Goal: Task Accomplishment & Management: Manage account settings

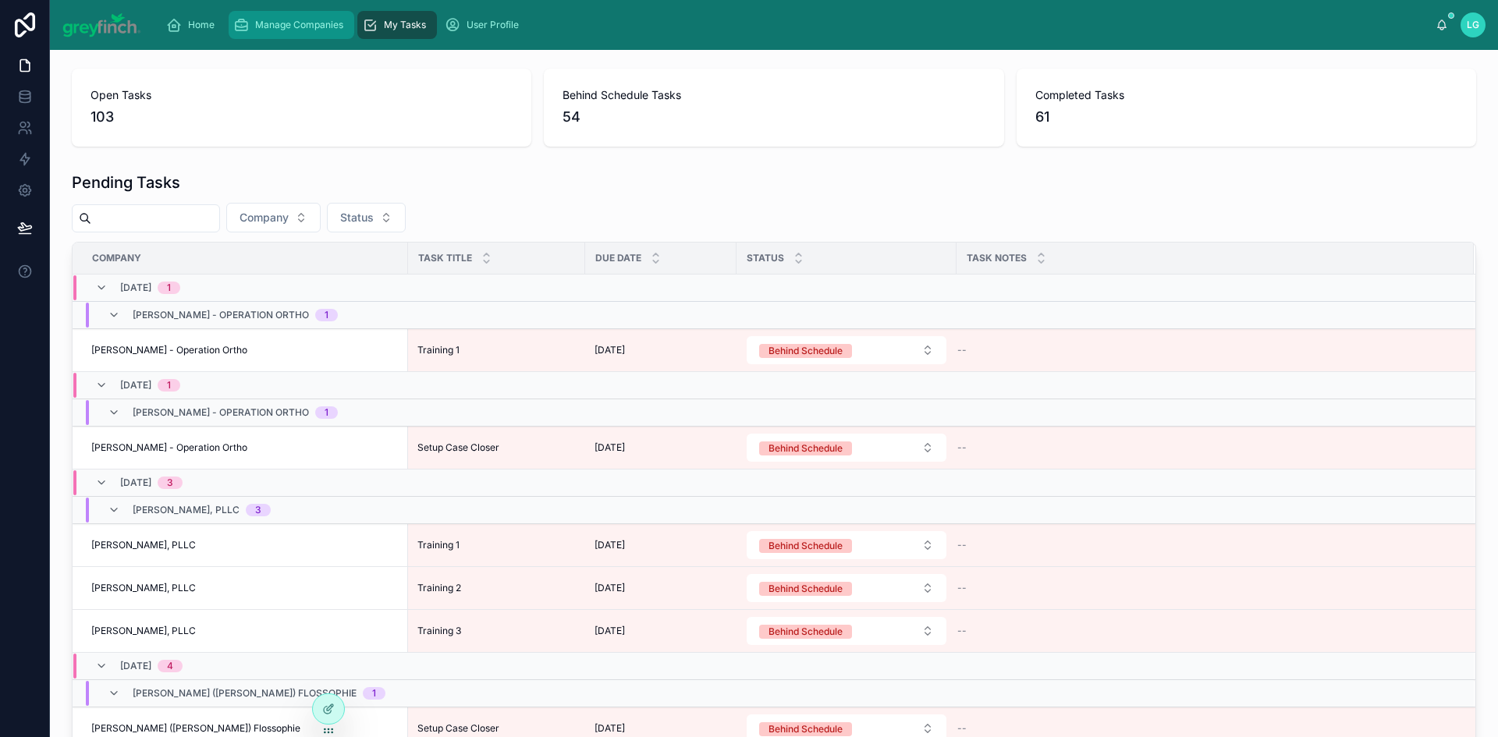
click at [280, 19] on span "Manage Companies" at bounding box center [299, 25] width 88 height 12
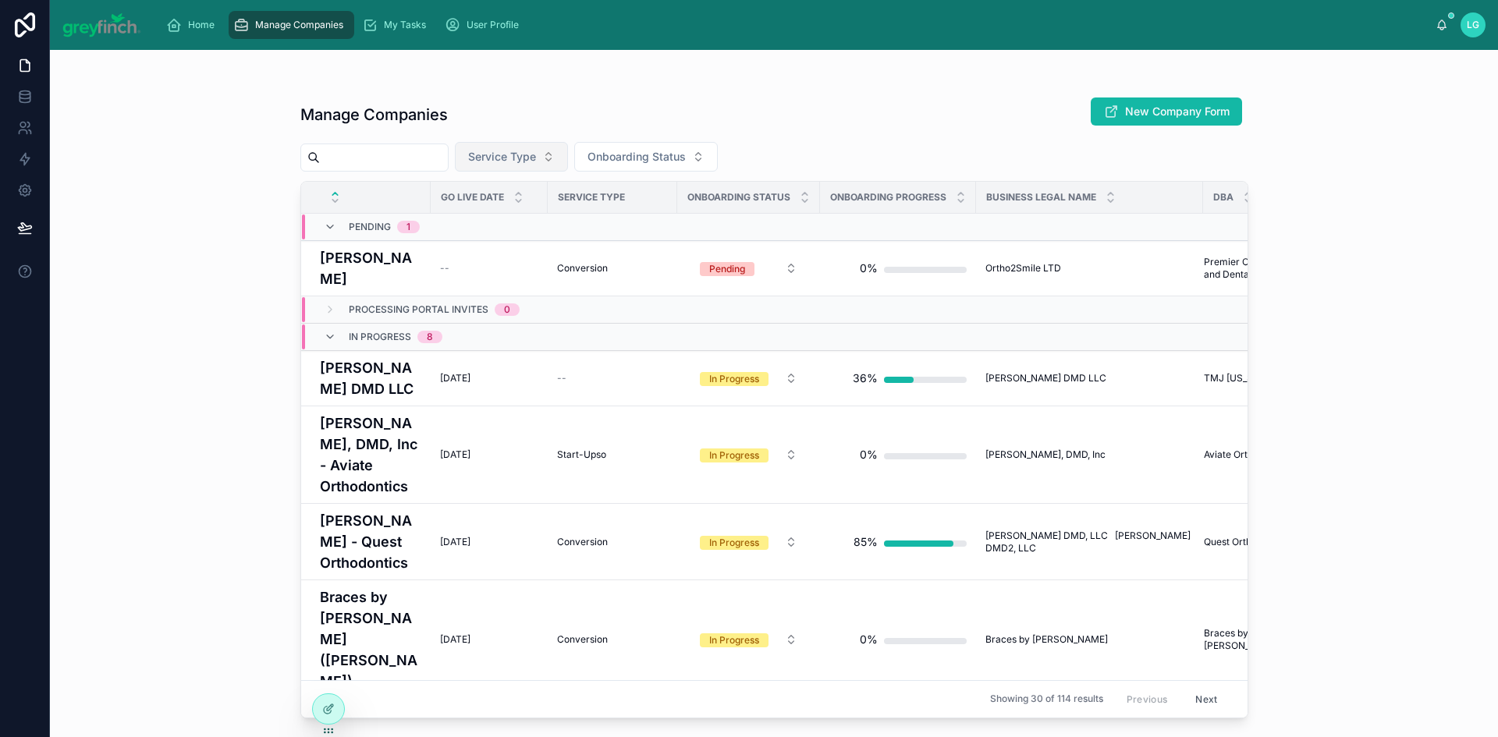
click at [536, 152] on span "Service Type" at bounding box center [502, 157] width 68 height 16
click at [506, 271] on span "Start-Upso" at bounding box center [491, 270] width 56 height 16
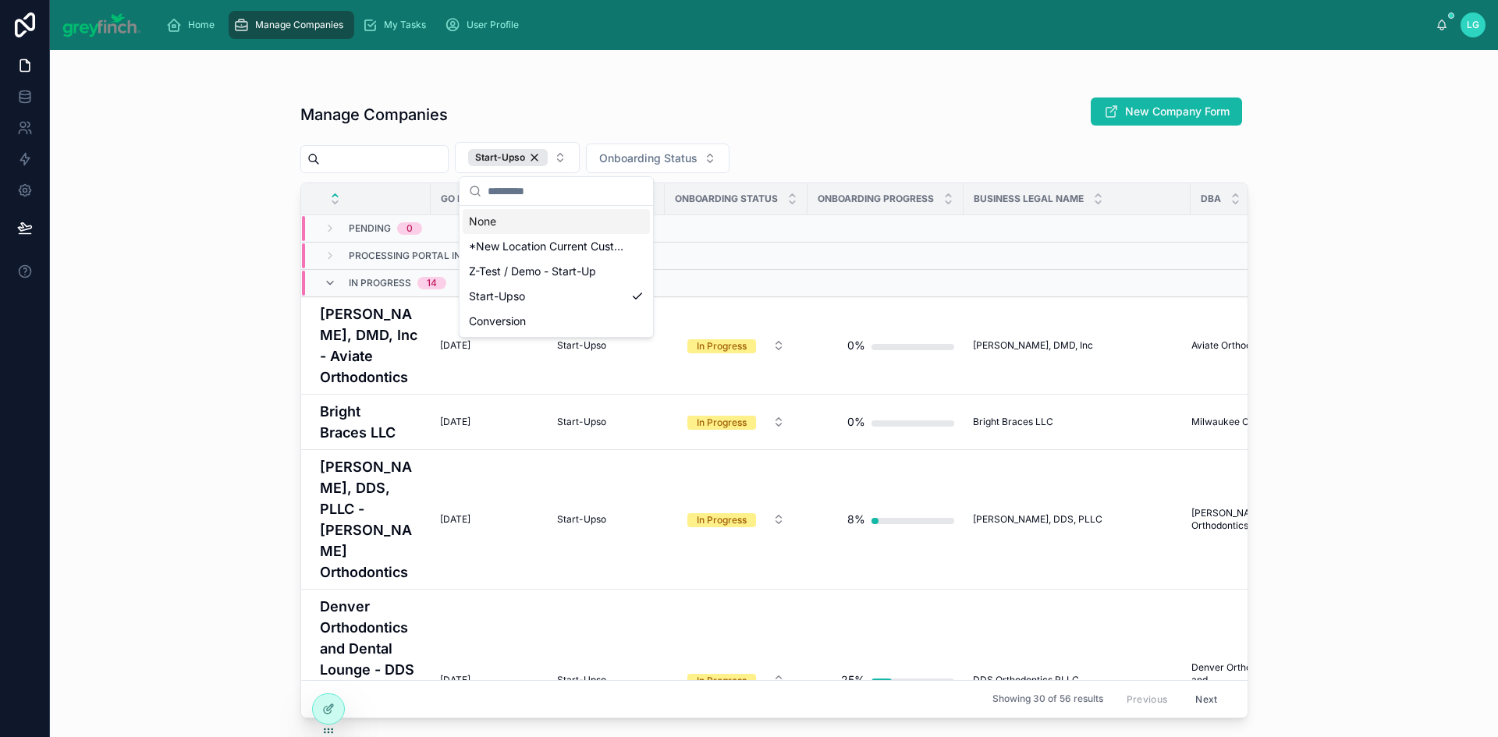
click at [549, 78] on div at bounding box center [774, 81] width 948 height 12
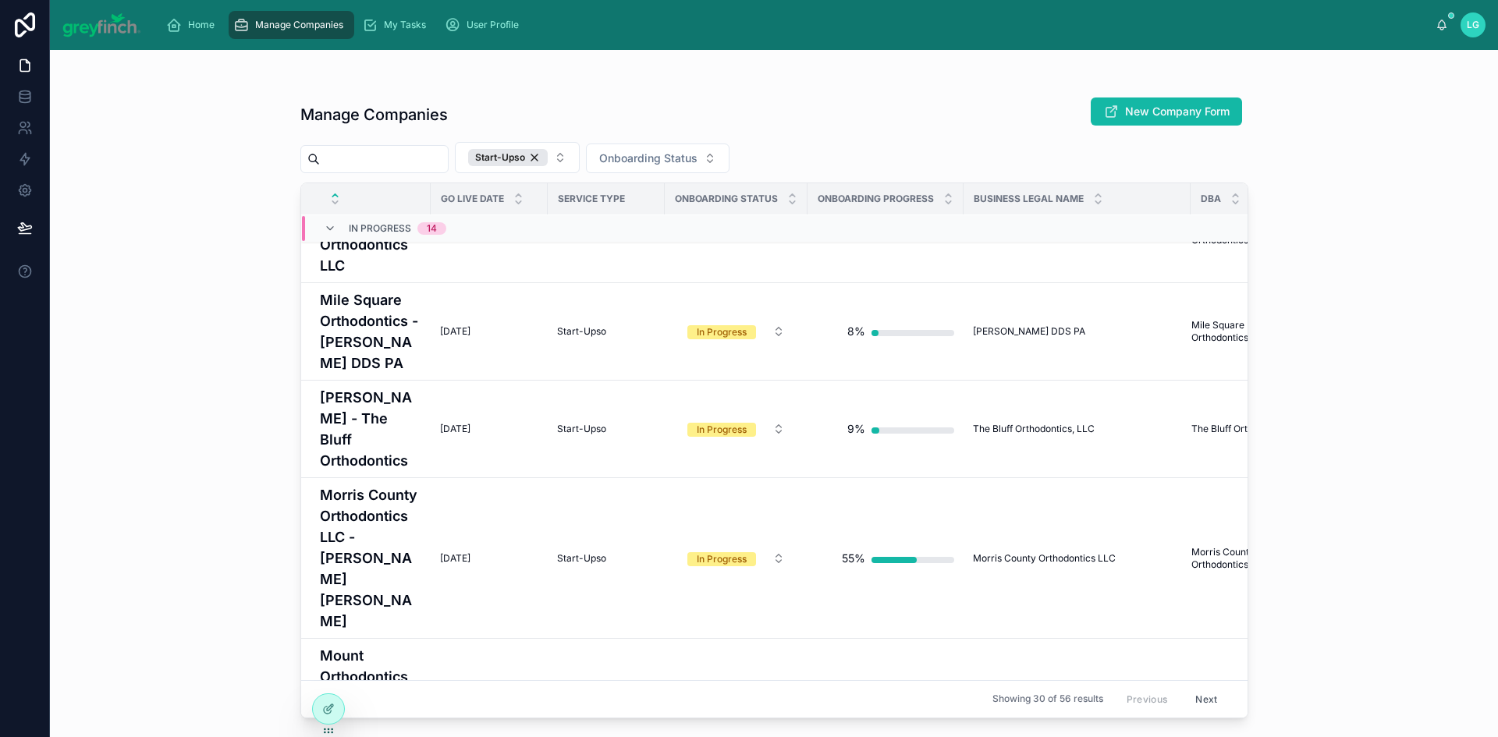
scroll to position [1259, 0]
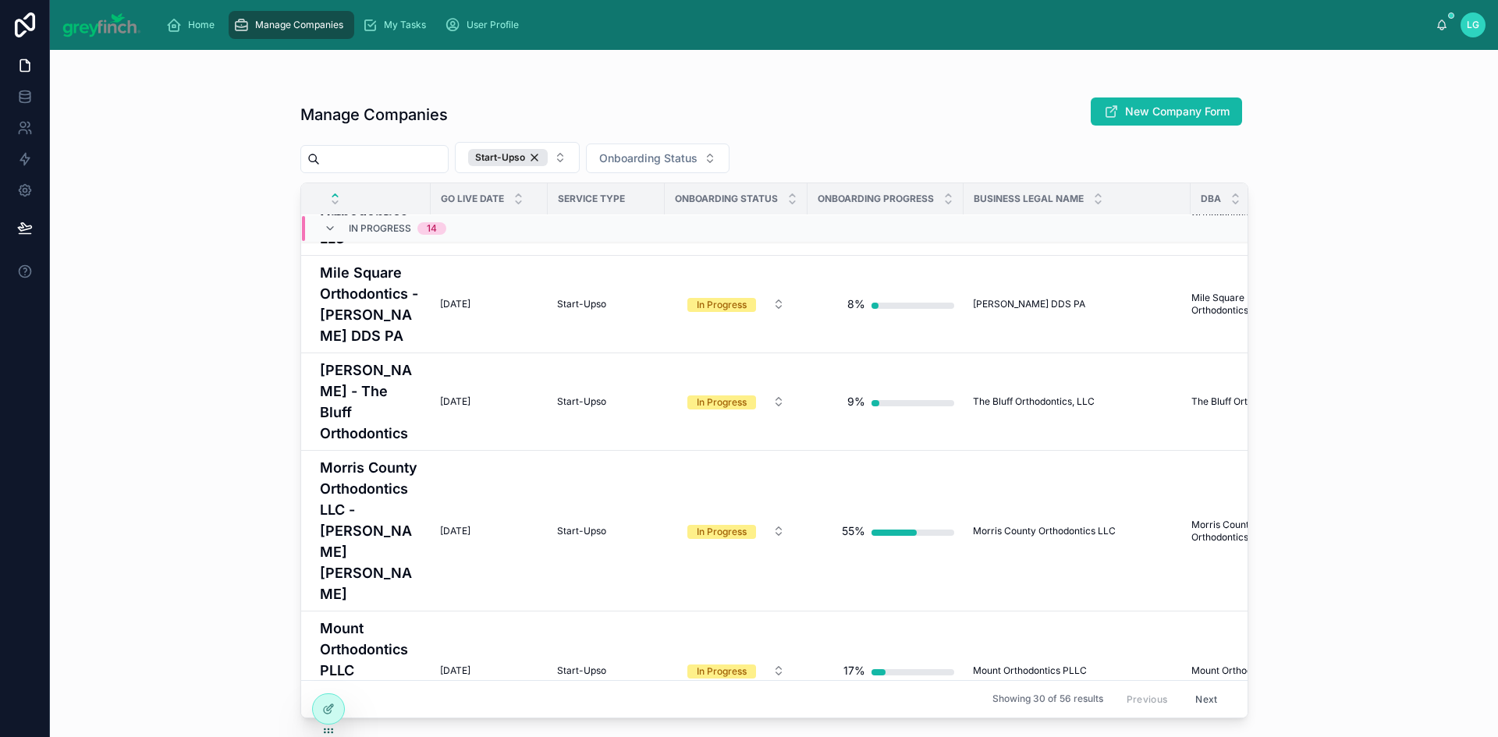
click at [1195, 687] on button "Next" at bounding box center [1206, 699] width 44 height 24
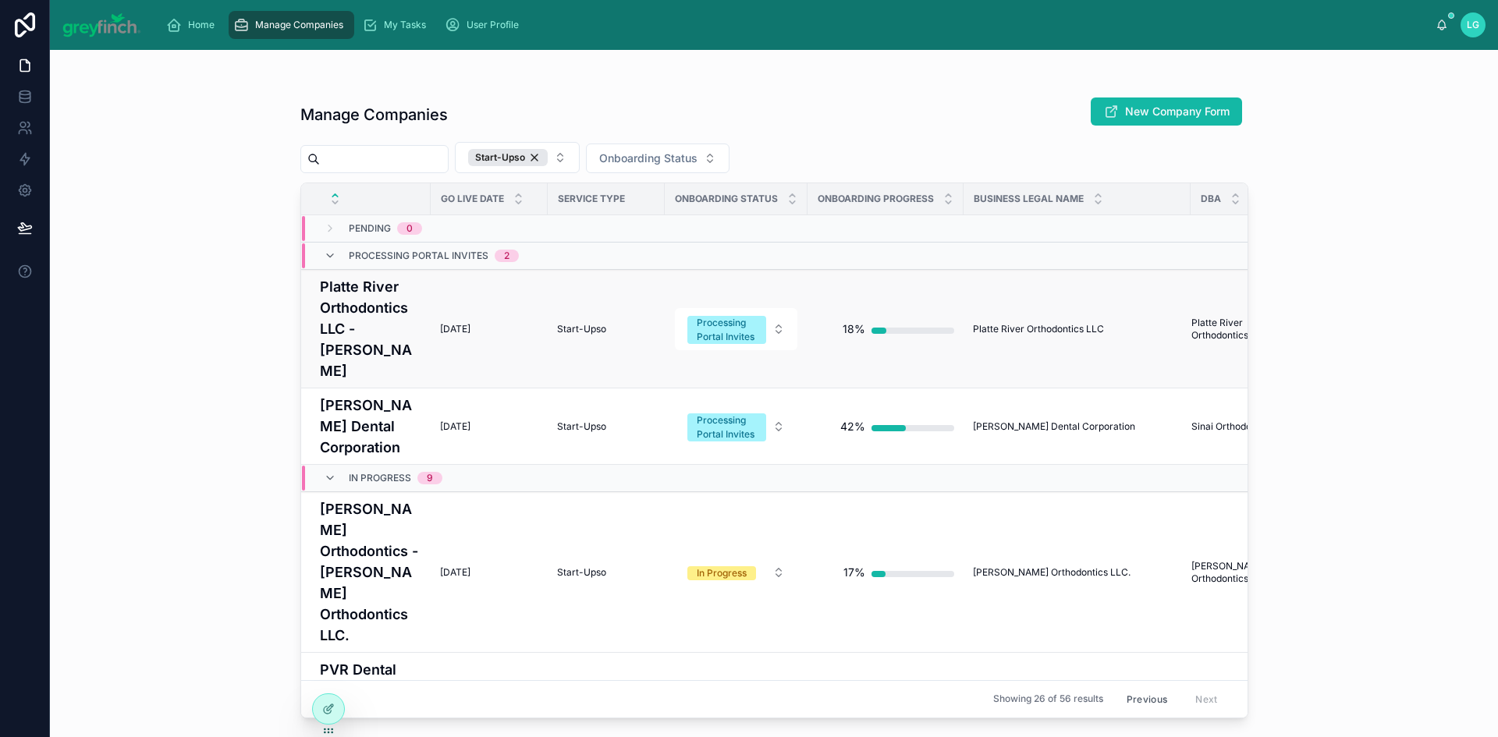
click at [362, 301] on h4 "Platte River Orthodontics LLC - [PERSON_NAME]" at bounding box center [370, 328] width 101 height 105
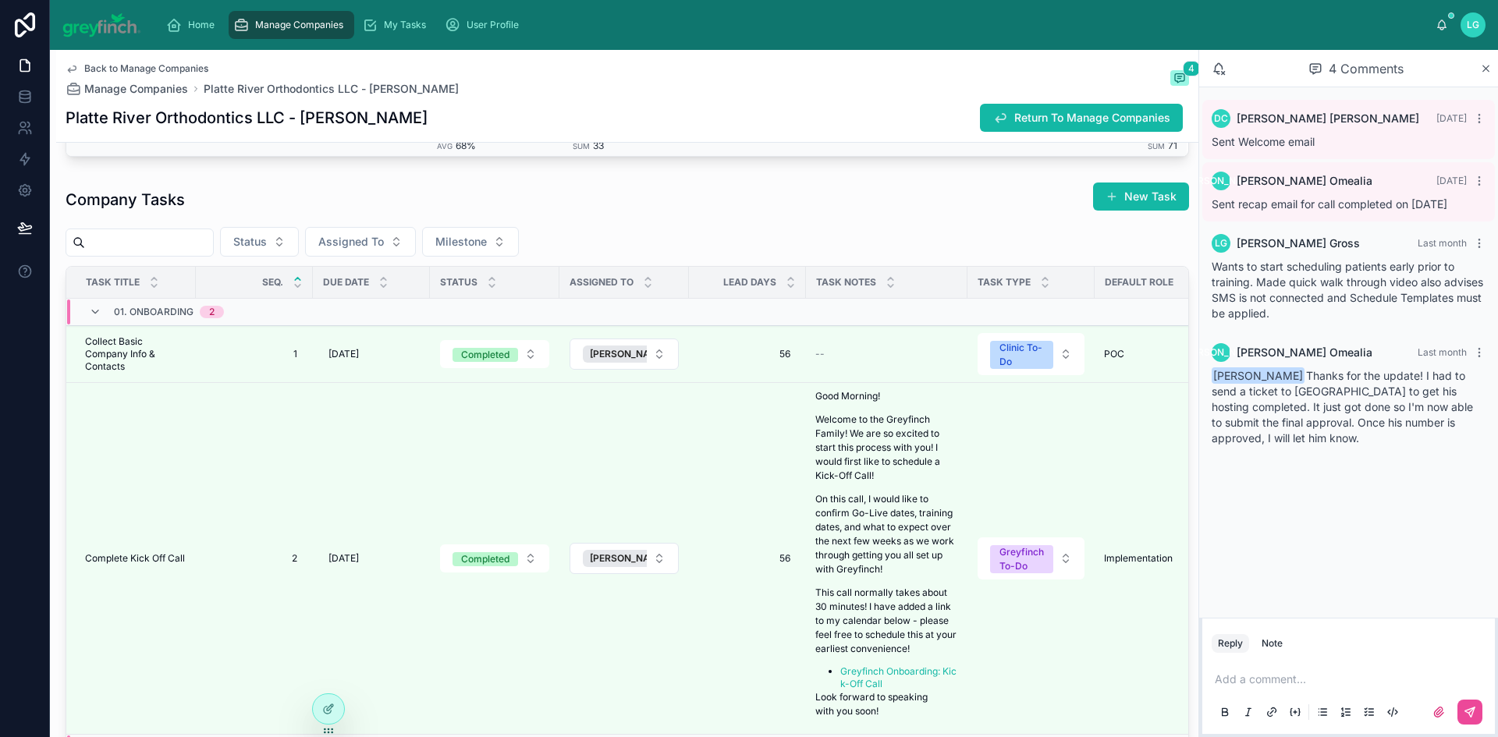
scroll to position [390, 0]
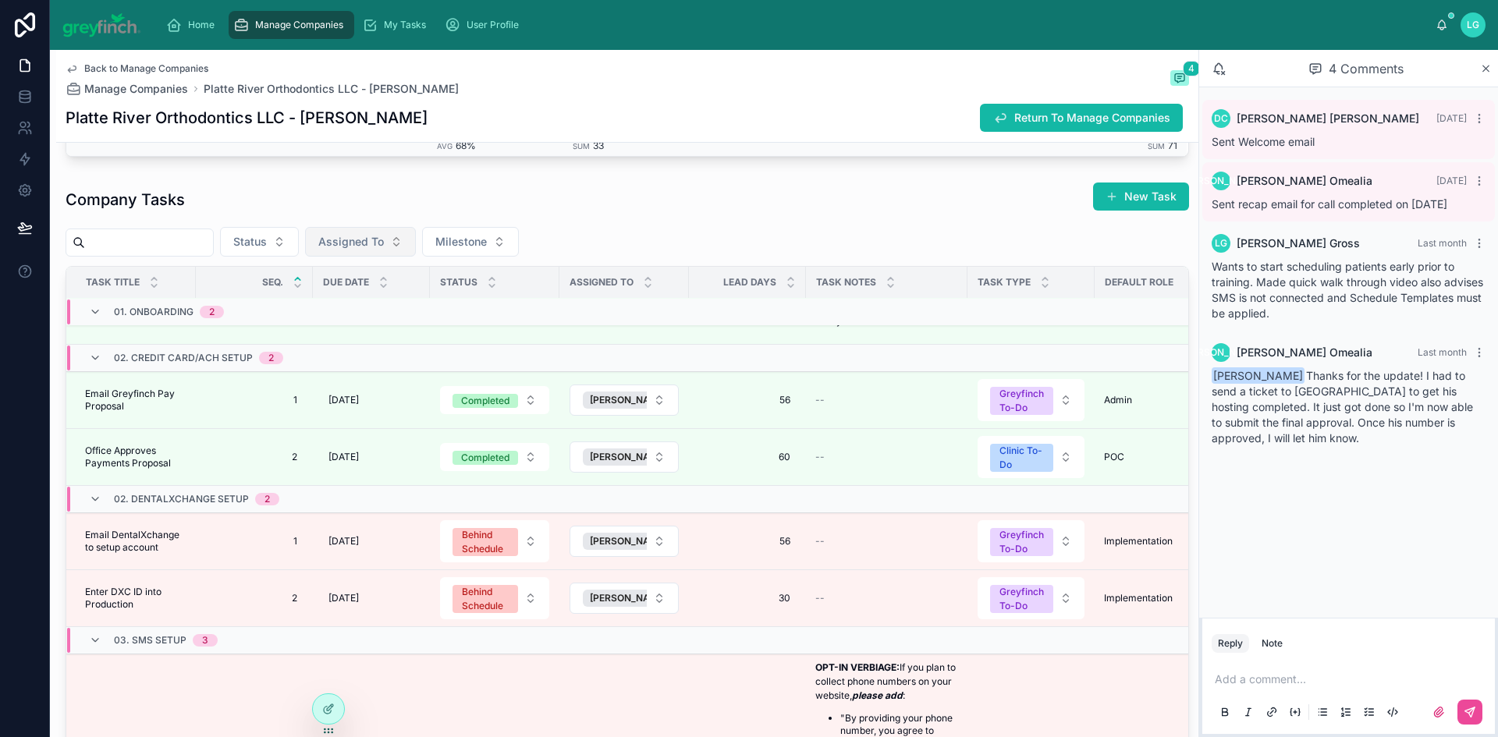
click at [416, 239] on button "Assigned To" at bounding box center [360, 242] width 111 height 30
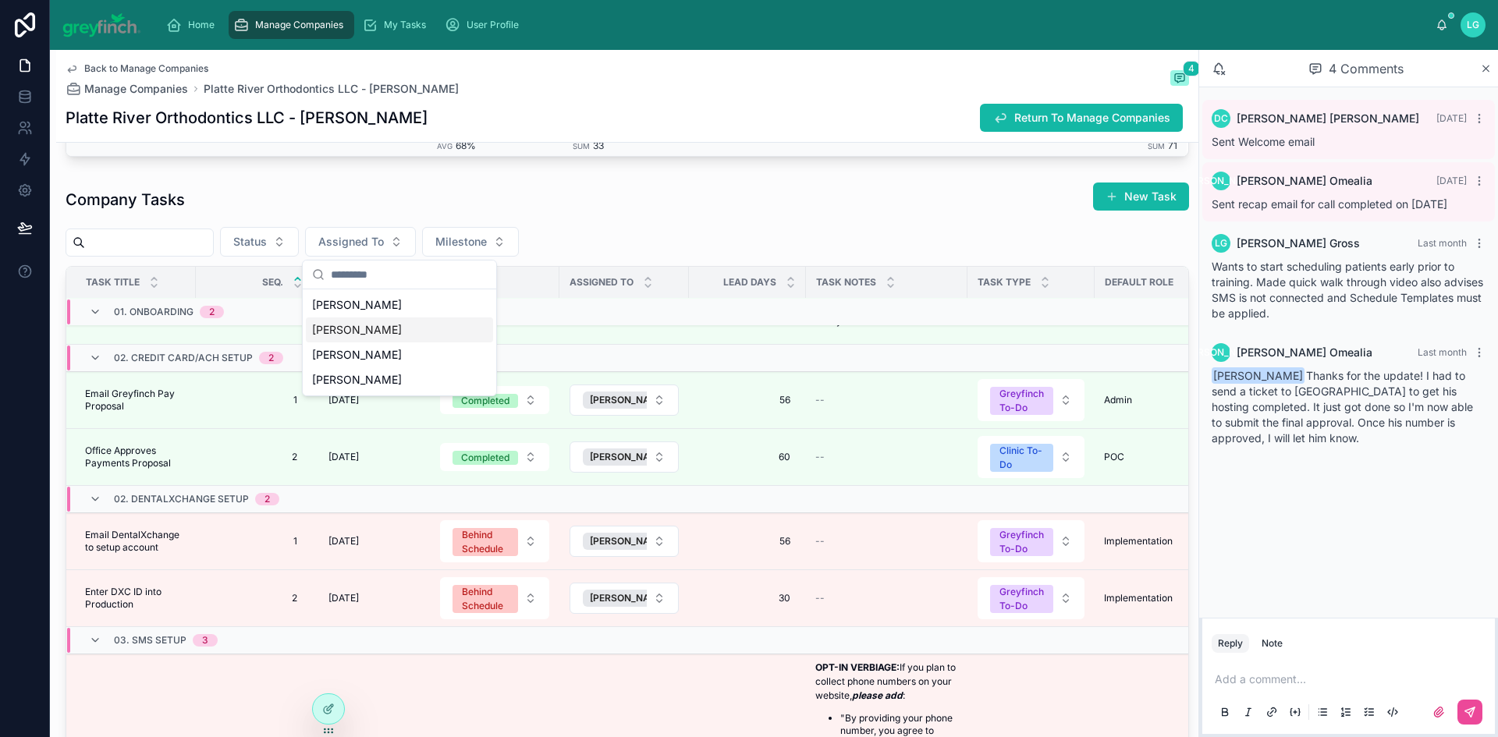
click at [383, 328] on div "[PERSON_NAME]" at bounding box center [399, 329] width 187 height 25
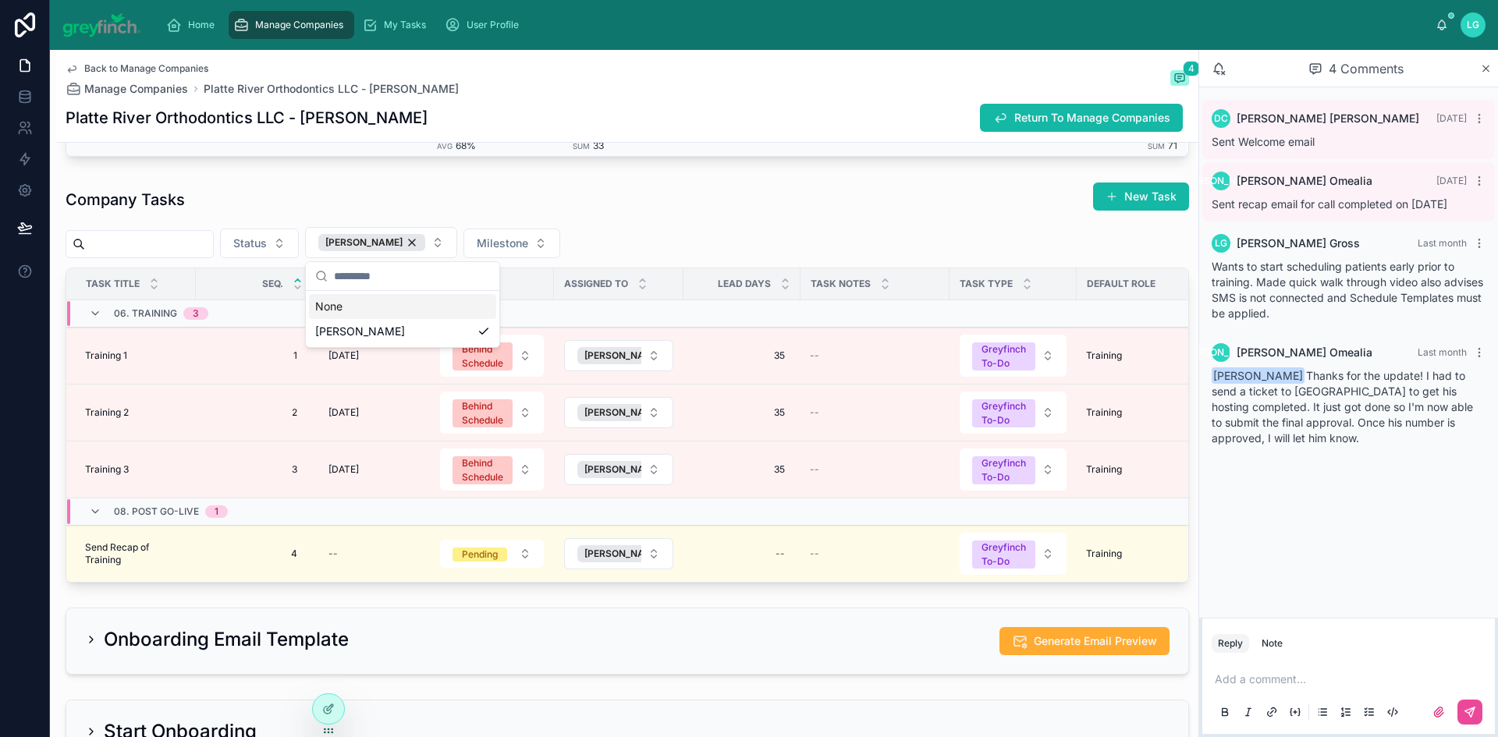
click at [623, 197] on div "Company Tasks New Task" at bounding box center [627, 200] width 1123 height 36
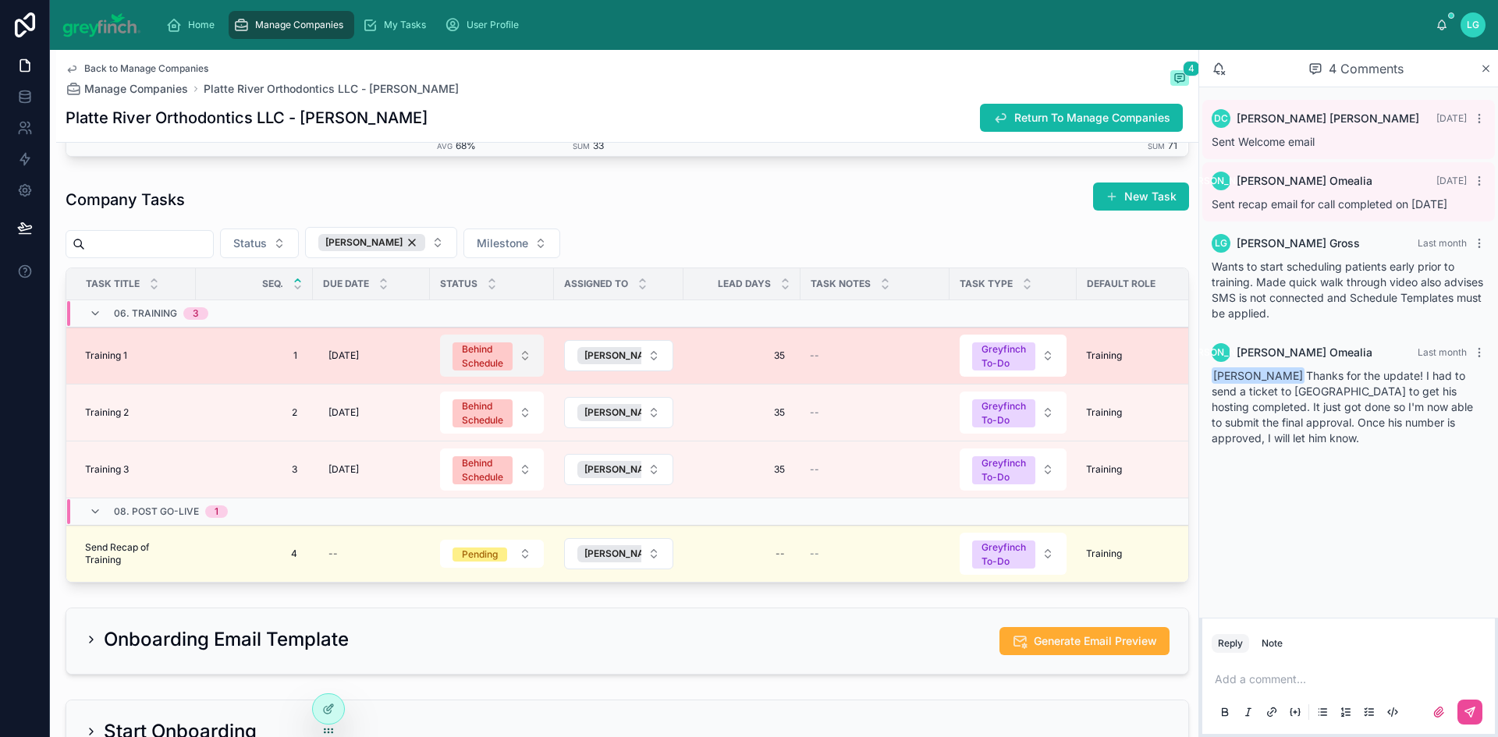
click at [491, 341] on span "Behind Schedule" at bounding box center [482, 356] width 60 height 30
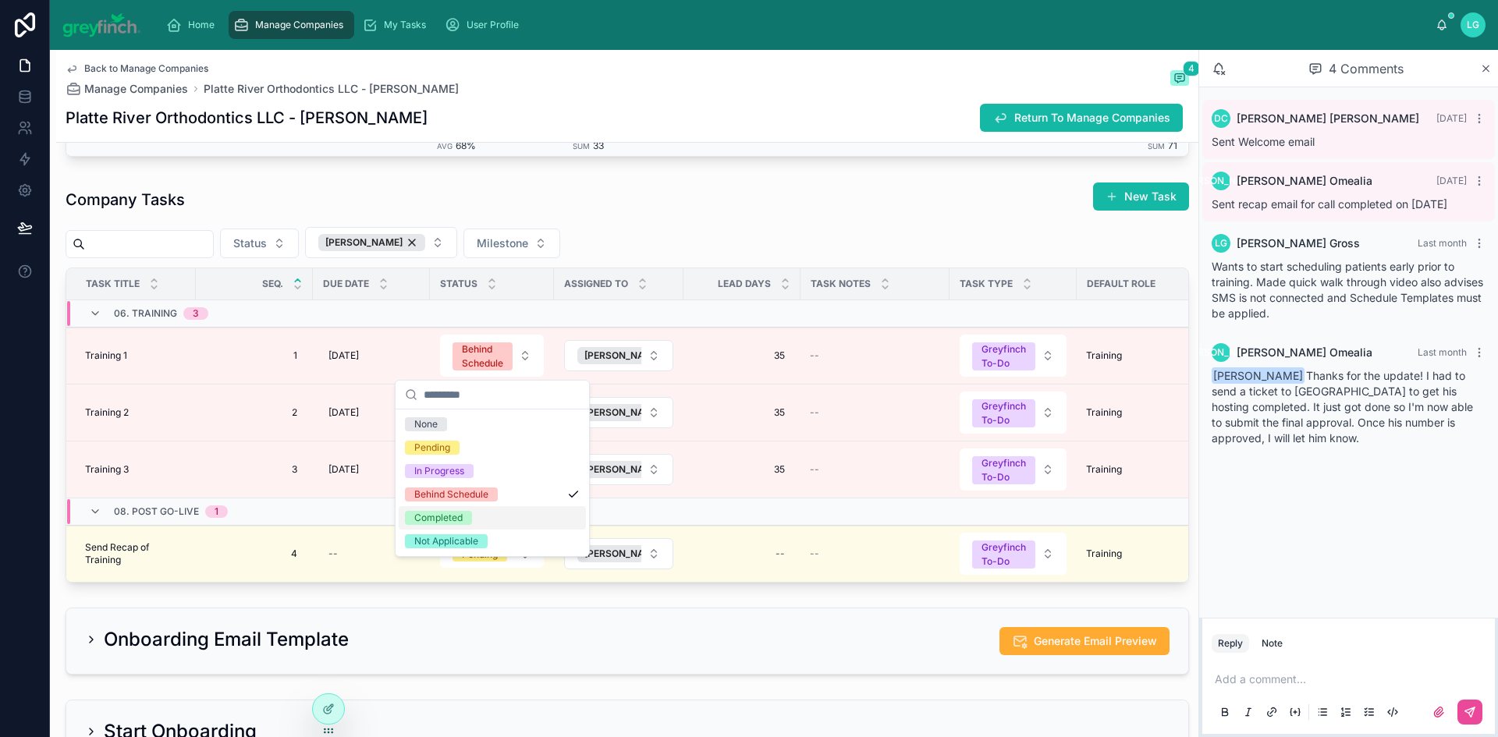
click at [465, 510] on div "Completed" at bounding box center [492, 517] width 187 height 23
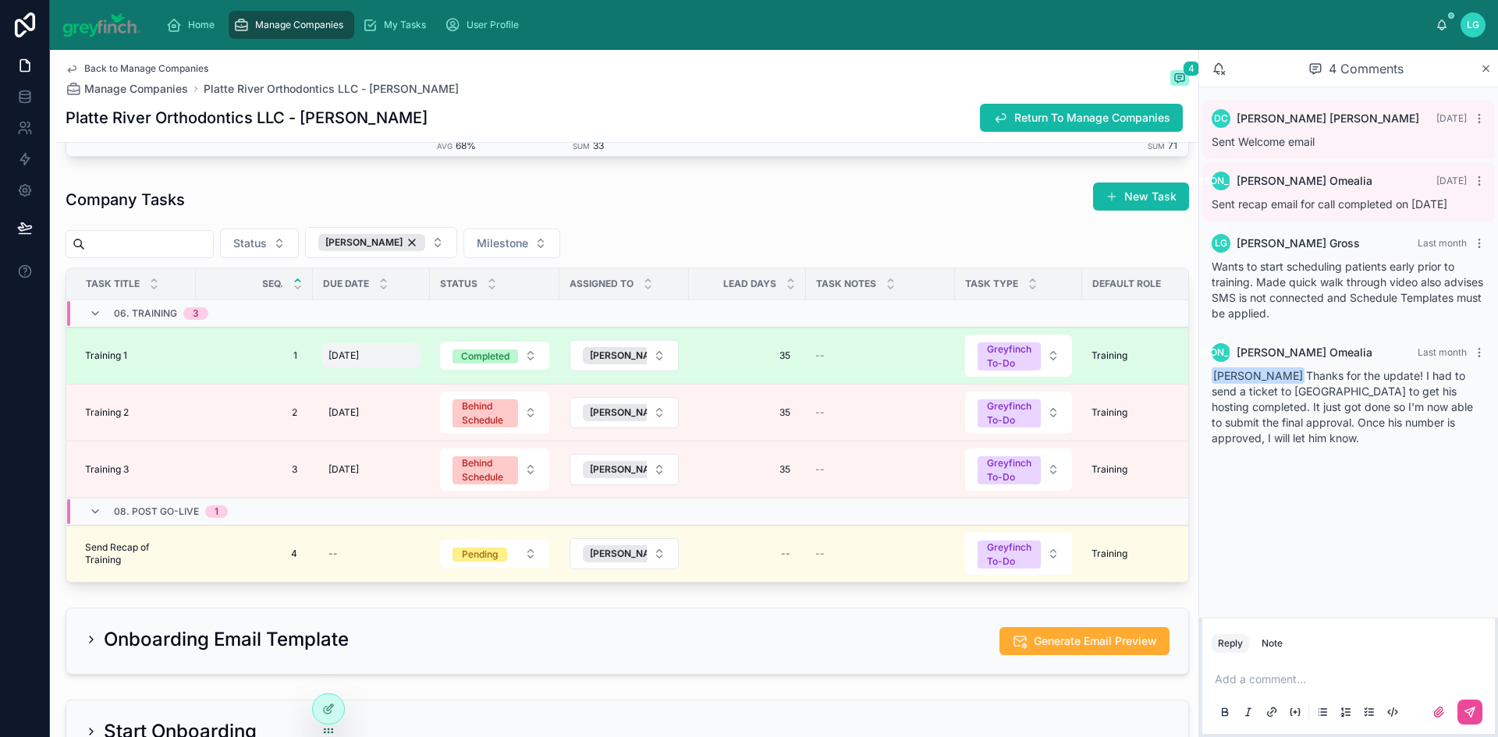
click at [356, 352] on span "[DATE]" at bounding box center [343, 355] width 30 height 12
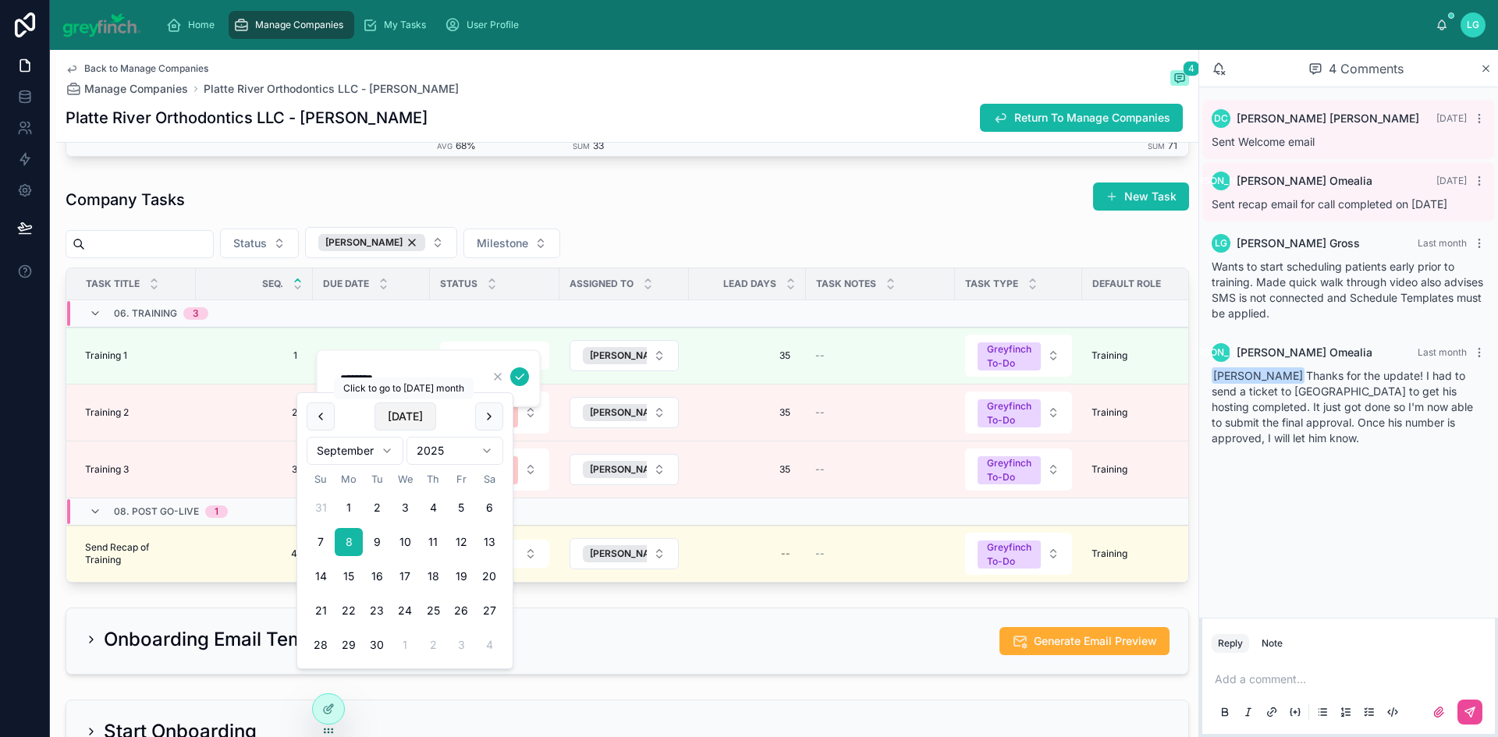
click at [408, 418] on button "[DATE]" at bounding box center [405, 417] width 62 height 28
click at [408, 504] on button "1" at bounding box center [405, 508] width 28 height 28
type input "*********"
click at [512, 374] on button "submit" at bounding box center [519, 376] width 19 height 19
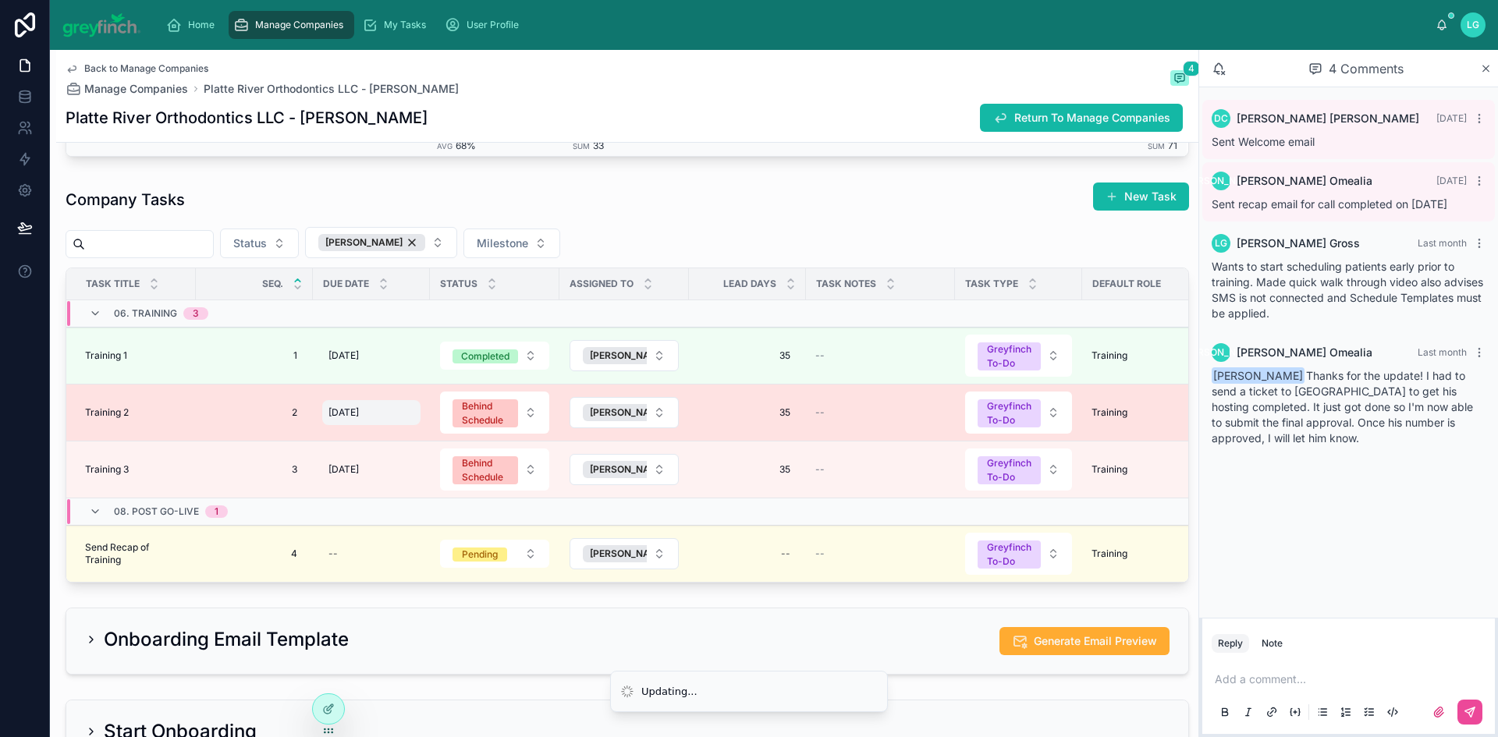
click at [353, 417] on span "[DATE]" at bounding box center [343, 412] width 30 height 12
click at [348, 409] on span "[DATE]" at bounding box center [343, 412] width 30 height 12
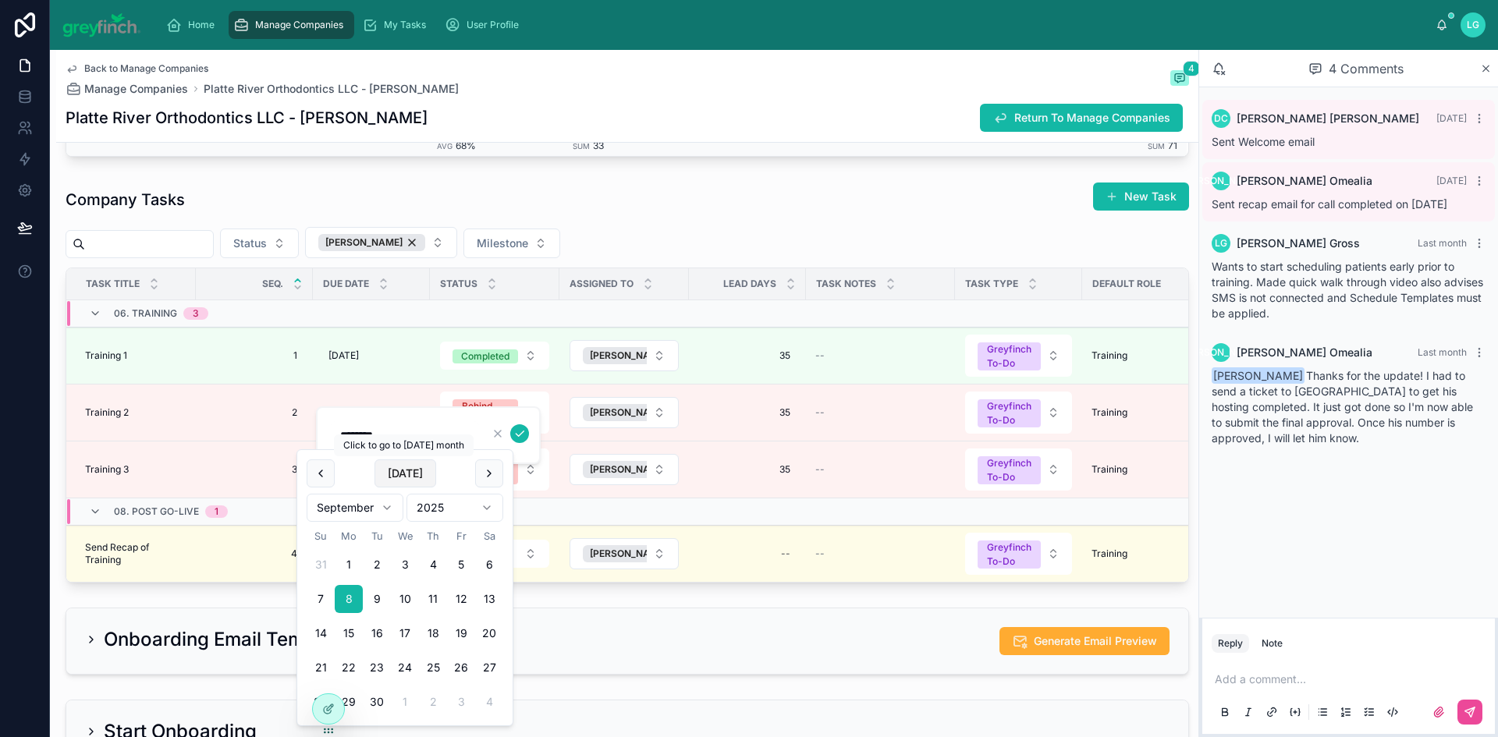
click at [408, 476] on button "[DATE]" at bounding box center [405, 473] width 62 height 28
click at [349, 630] on button "13" at bounding box center [349, 633] width 28 height 28
type input "**********"
click at [519, 426] on button "submit" at bounding box center [519, 433] width 19 height 19
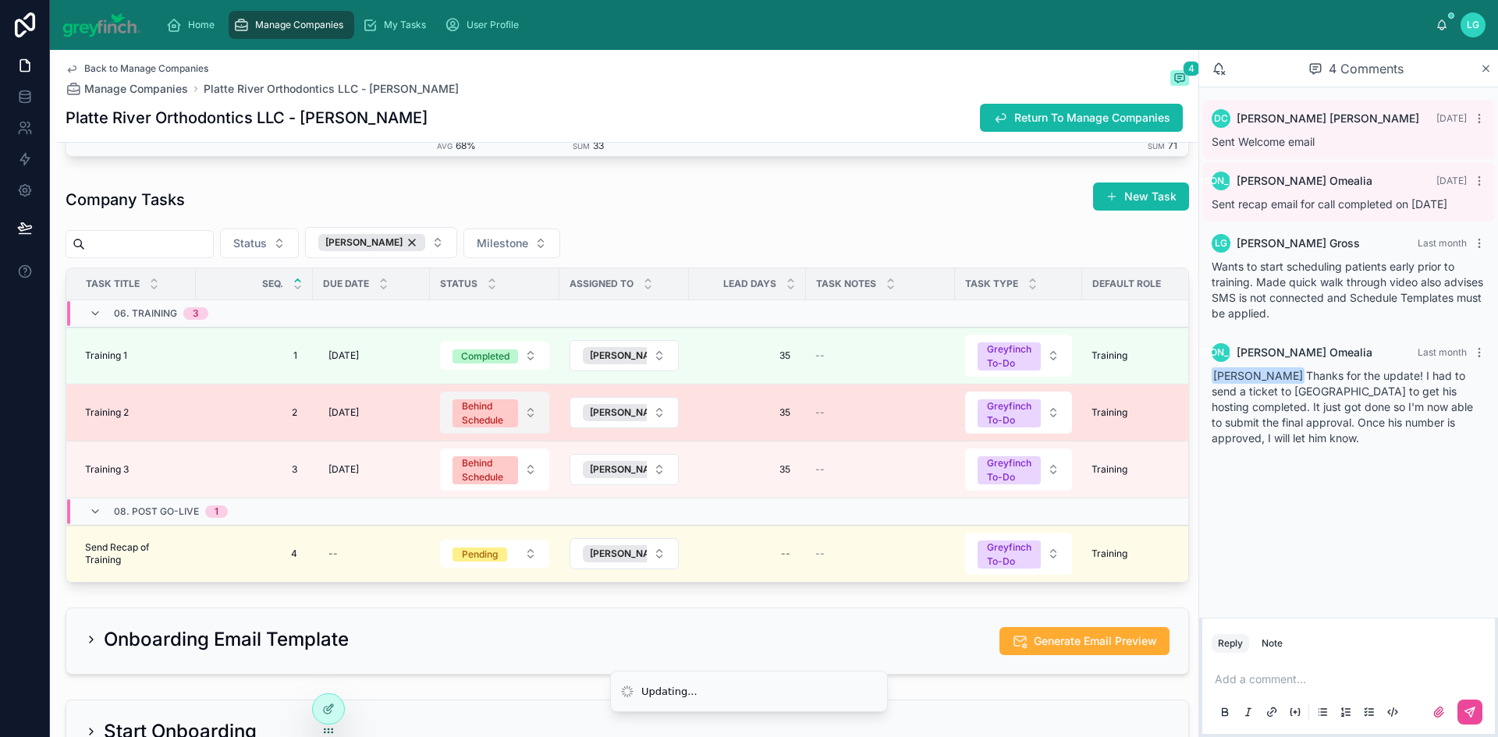
click at [497, 414] on div "Behind Schedule" at bounding box center [485, 413] width 47 height 28
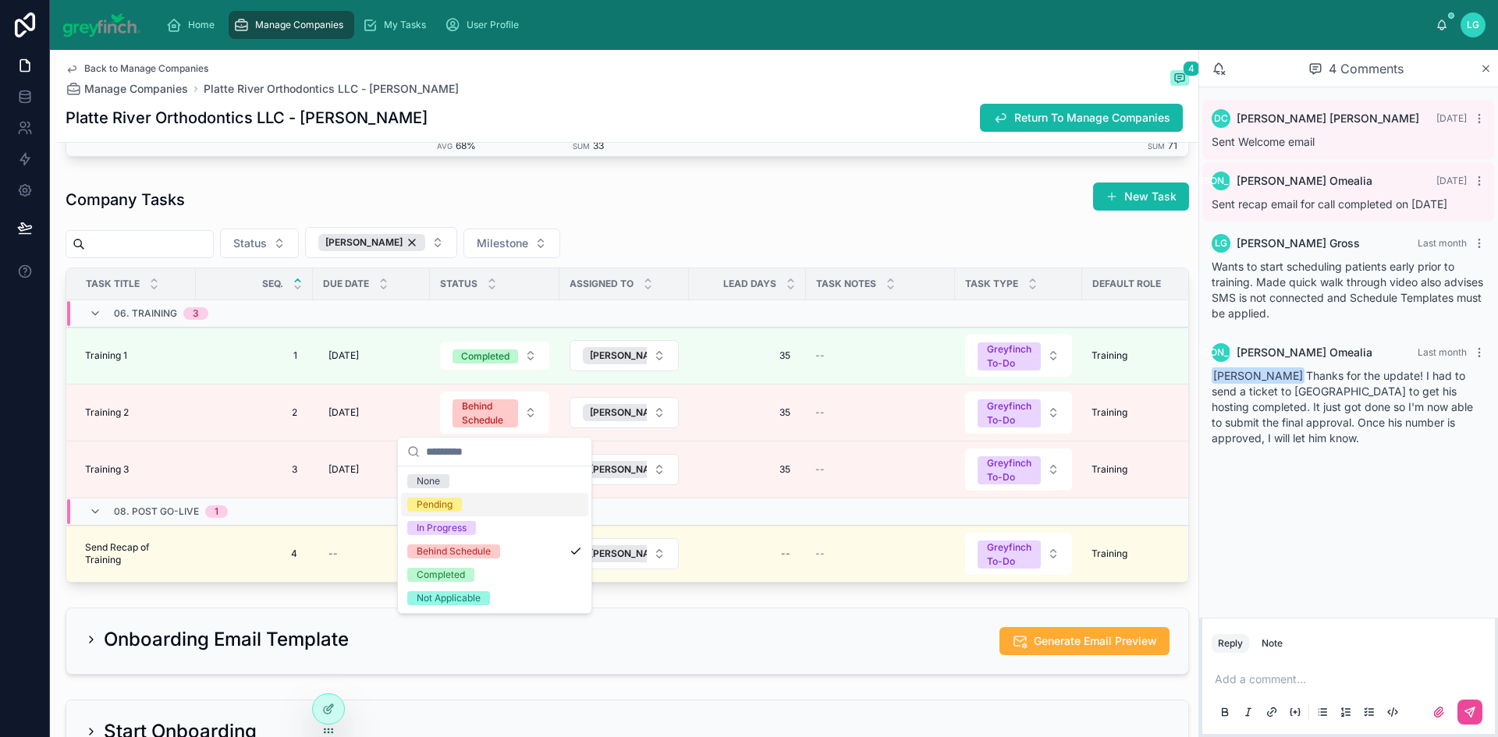
click at [460, 499] on span "Pending" at bounding box center [434, 505] width 55 height 14
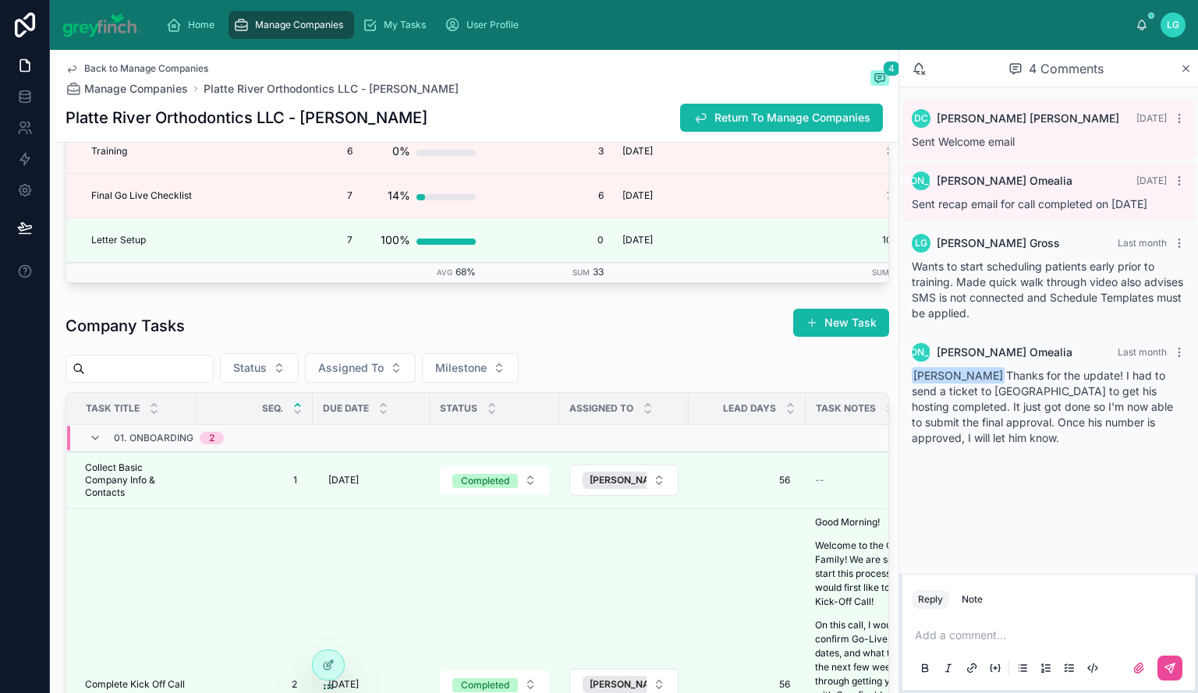
scroll to position [4680, 0]
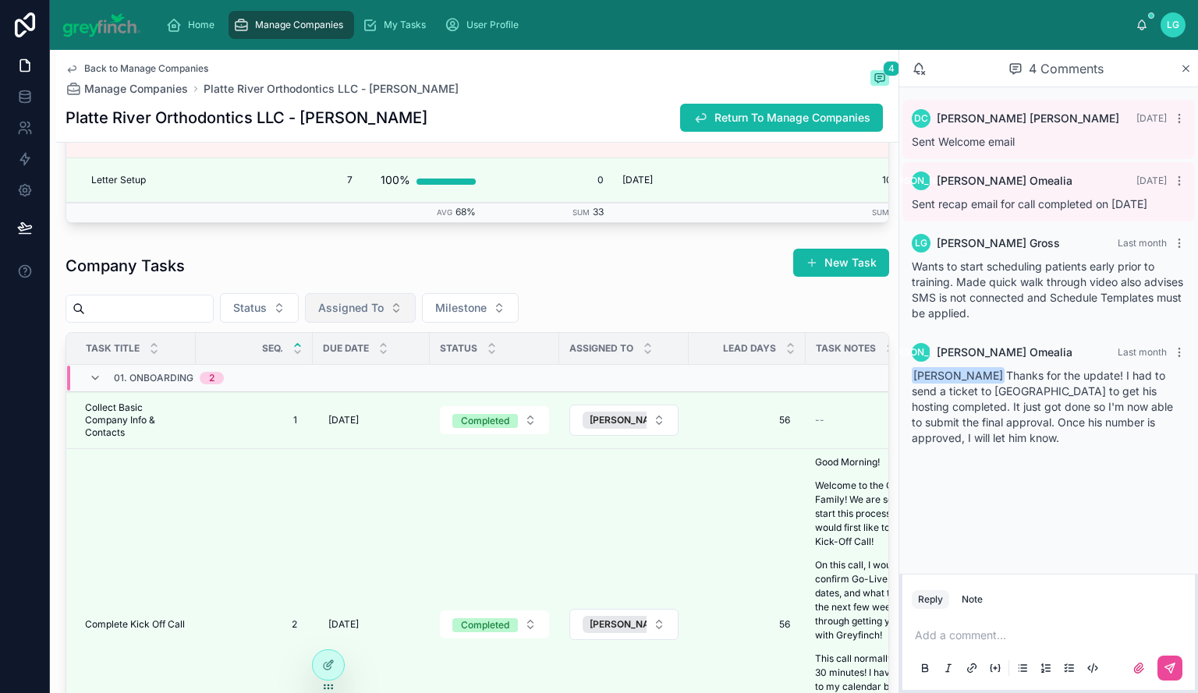
click at [416, 322] on button "Assigned To" at bounding box center [360, 308] width 111 height 30
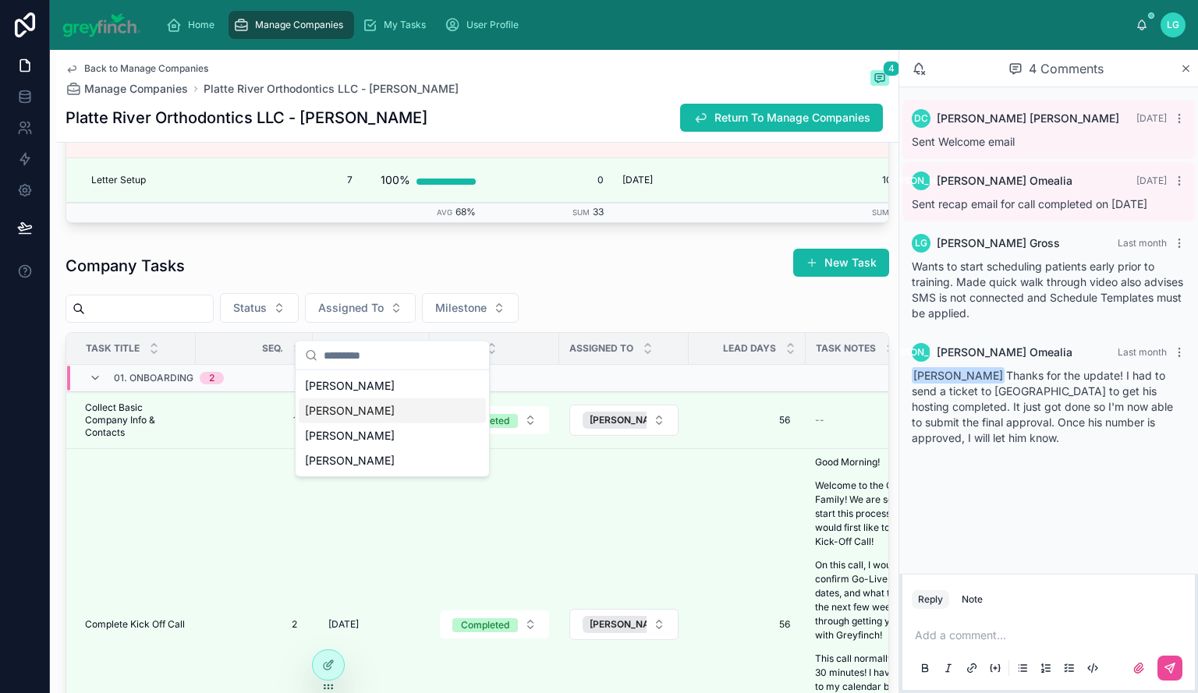
click at [390, 405] on div "[PERSON_NAME]" at bounding box center [392, 411] width 187 height 25
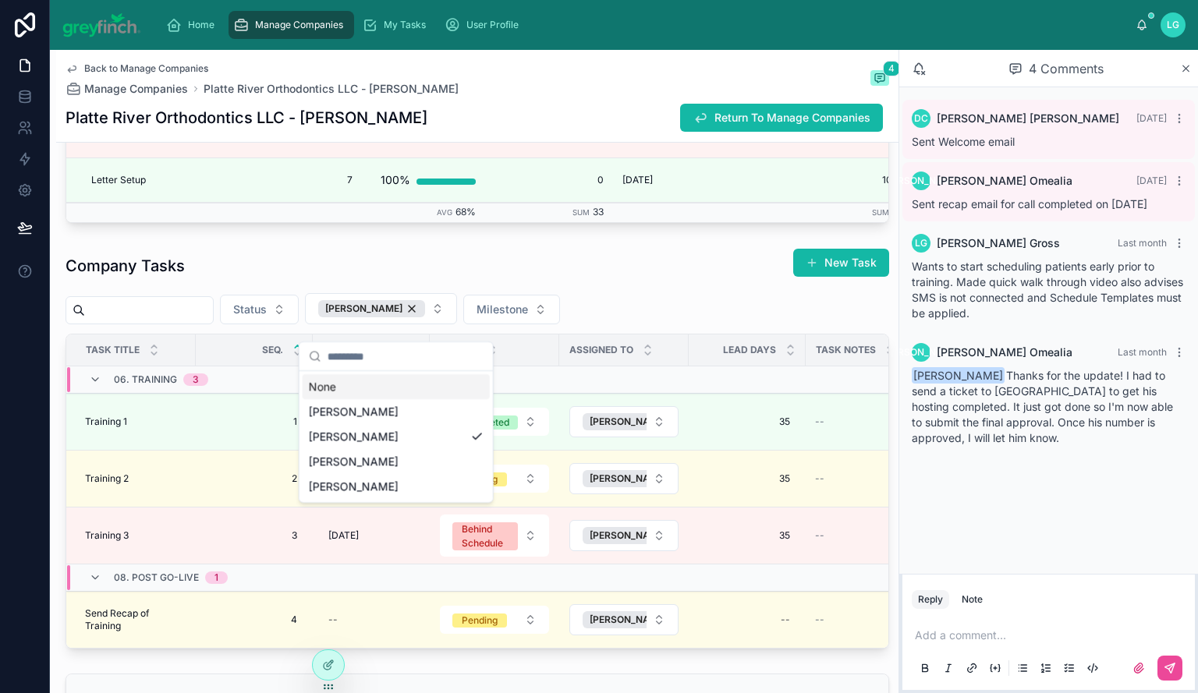
click at [598, 257] on div "Company Tasks New Task Status Liz Gross Milestone Task Title Seq. Due Date Stat…" at bounding box center [477, 448] width 842 height 413
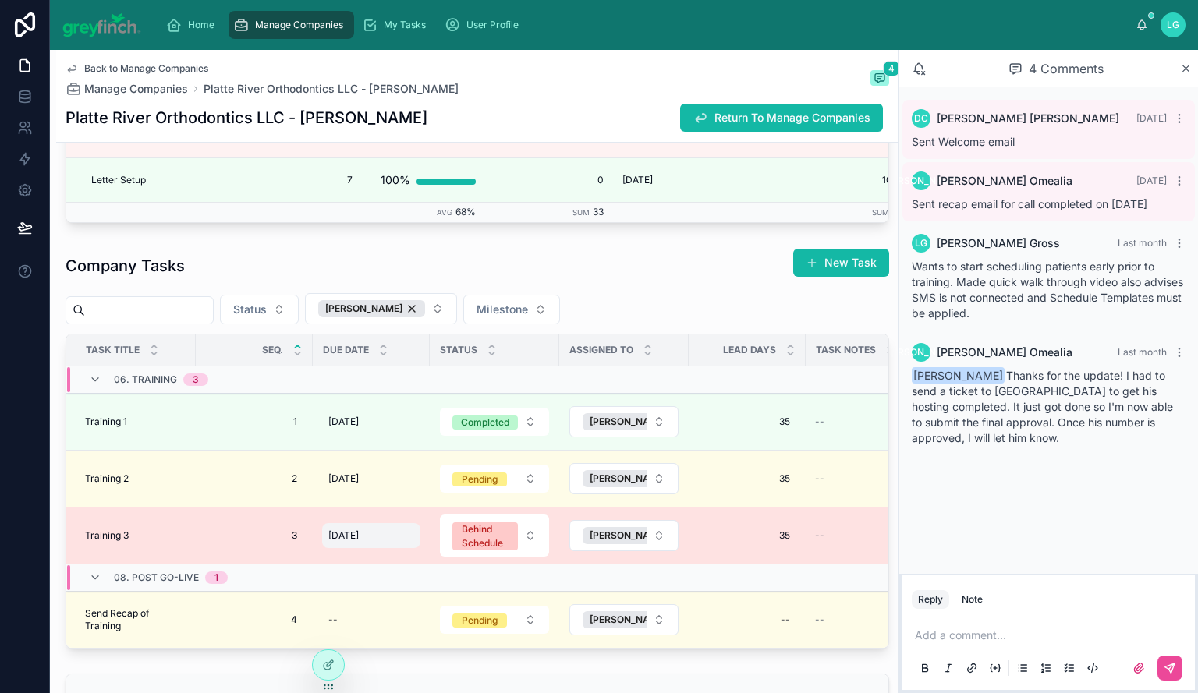
click at [345, 539] on div "[DATE] [DATE]" at bounding box center [371, 535] width 98 height 25
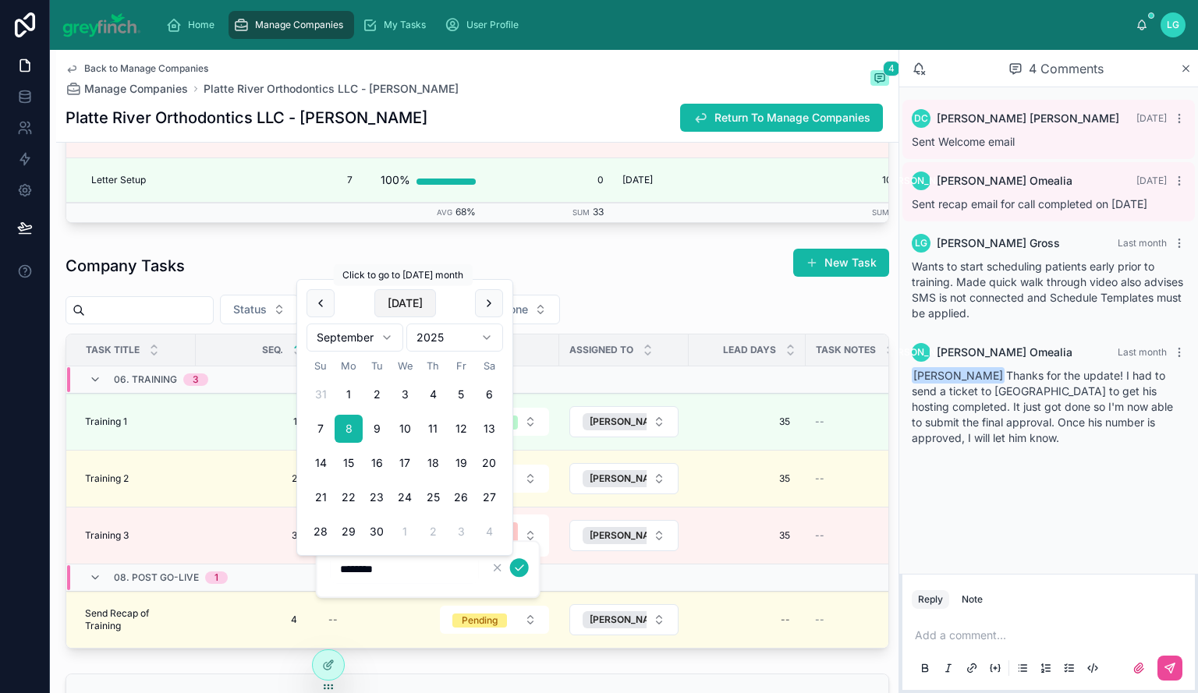
click at [409, 303] on button "[DATE]" at bounding box center [405, 303] width 62 height 28
click at [403, 533] on button "29" at bounding box center [405, 532] width 28 height 28
type input "**********"
click at [514, 564] on icon "submit" at bounding box center [519, 568] width 12 height 12
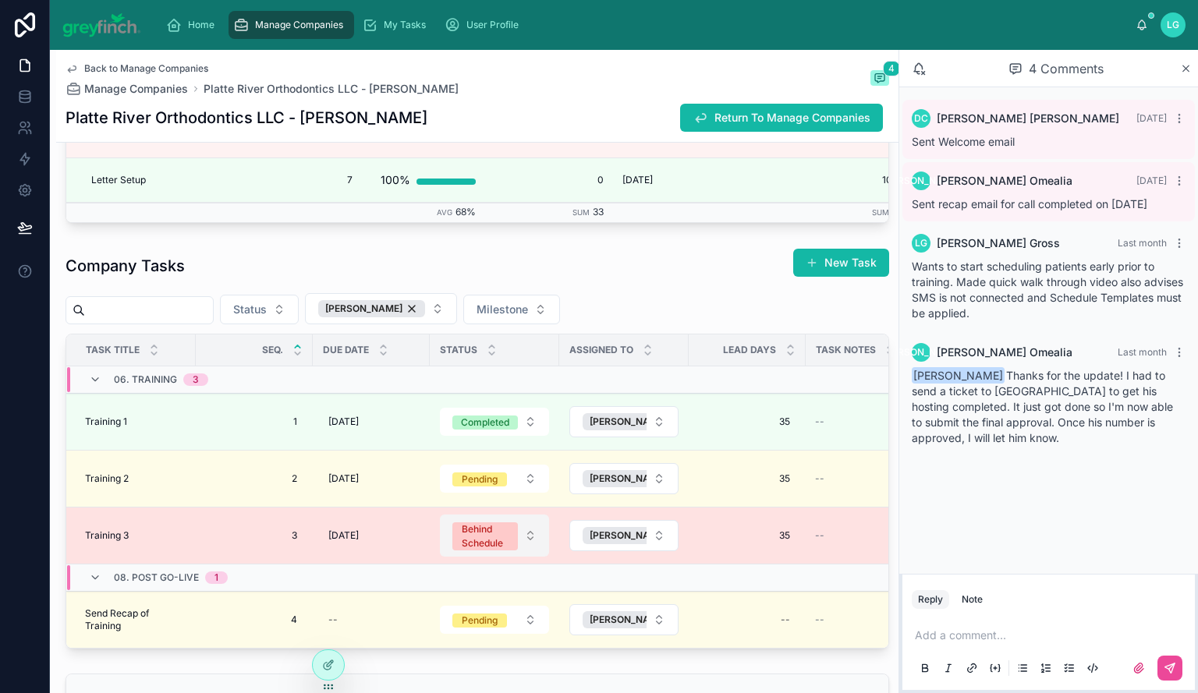
click at [495, 551] on div "Behind Schedule" at bounding box center [485, 537] width 47 height 28
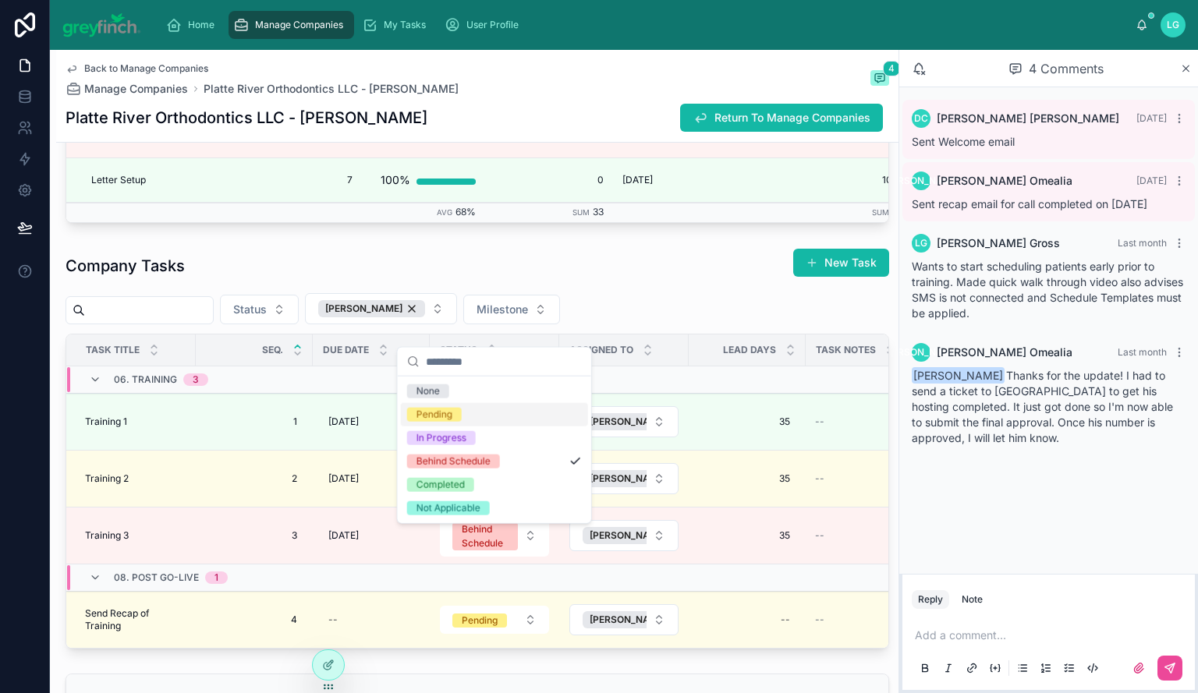
click at [490, 414] on div "Pending" at bounding box center [494, 414] width 187 height 23
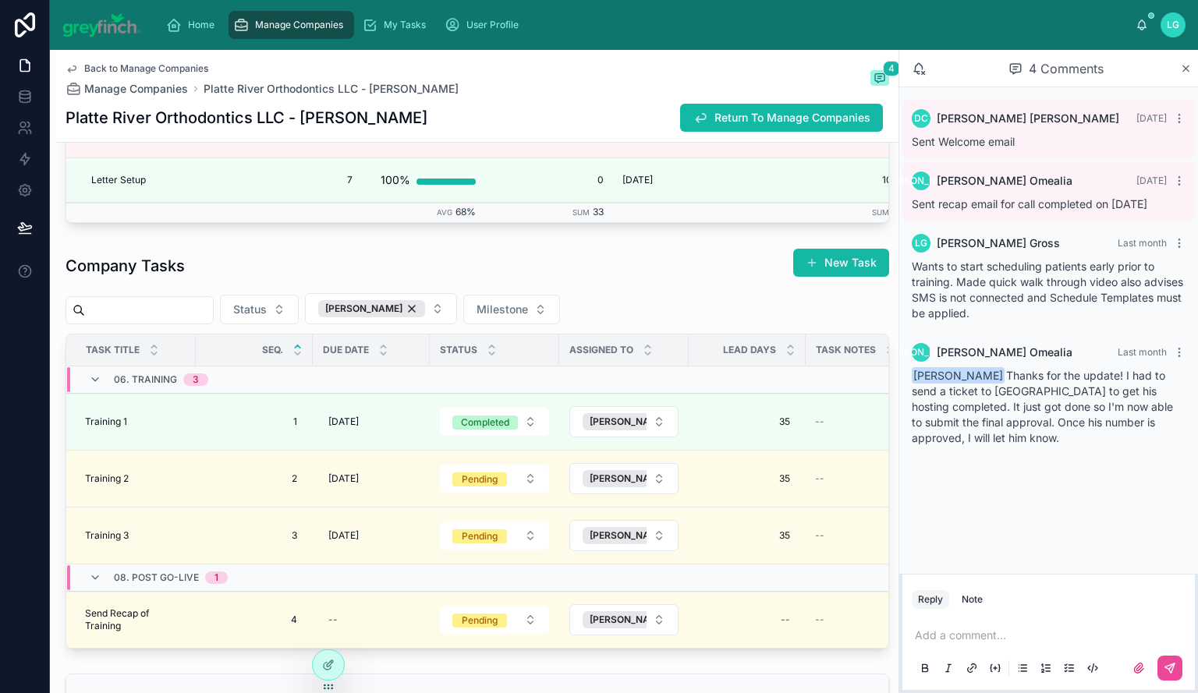
click at [948, 633] on p at bounding box center [1052, 636] width 274 height 16
drag, startPoint x: 948, startPoint y: 633, endPoint x: 931, endPoint y: 634, distance: 16.5
click at [931, 634] on span "**********" at bounding box center [976, 635] width 122 height 11
drag, startPoint x: 967, startPoint y: 636, endPoint x: 910, endPoint y: 630, distance: 57.3
click at [910, 630] on div "**********" at bounding box center [1049, 651] width 293 height 78
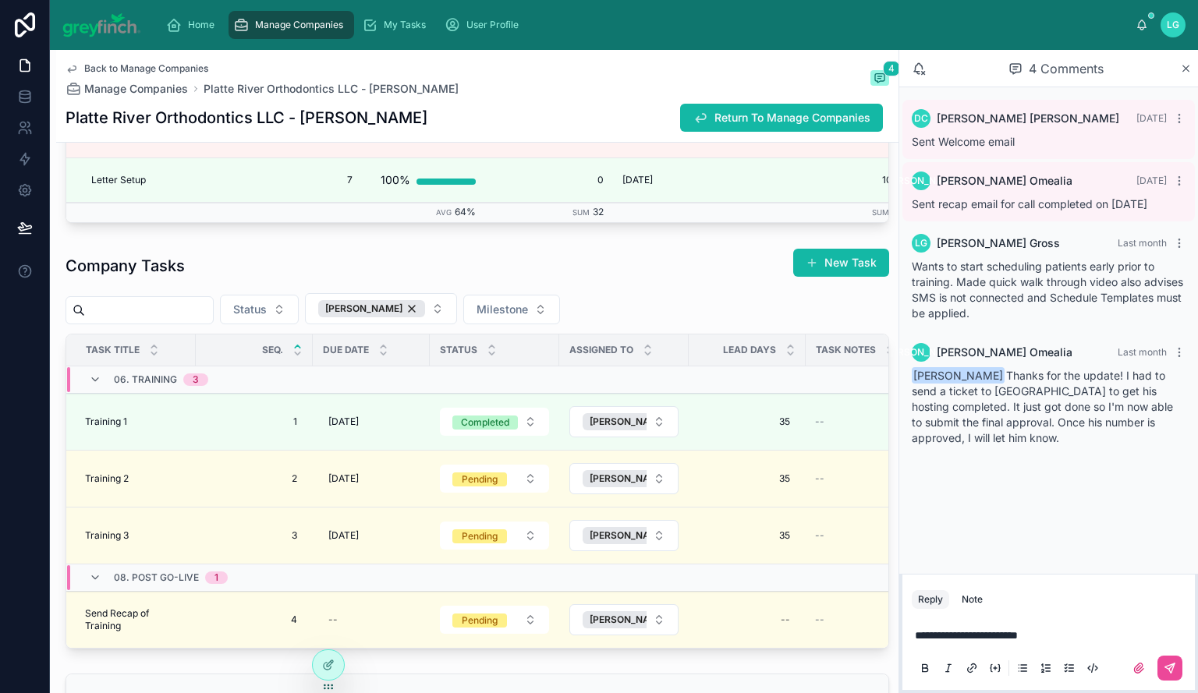
click at [1091, 633] on p "**********" at bounding box center [1052, 636] width 274 height 16
click at [961, 630] on span "**********" at bounding box center [966, 635] width 103 height 11
click at [1065, 639] on p "**********" at bounding box center [1052, 636] width 274 height 16
click at [1172, 662] on icon at bounding box center [1170, 668] width 12 height 12
